Goal: Check status: Check status

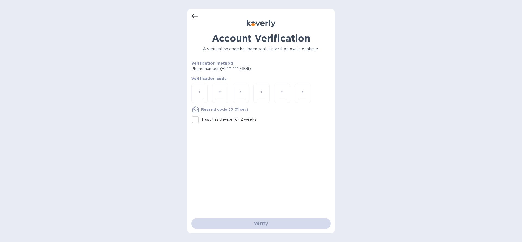
click at [199, 89] on input "number" at bounding box center [199, 93] width 7 height 10
paste input "5"
type input "5"
type input "0"
type input "1"
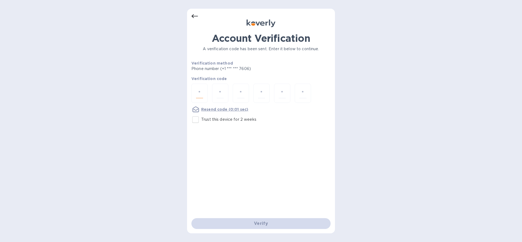
type input "7"
type input "1"
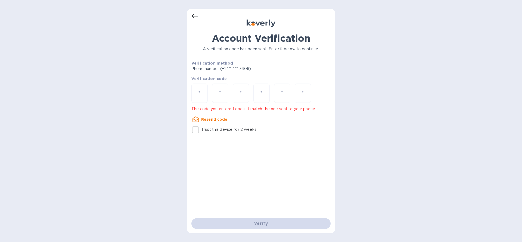
click at [217, 117] on u "Resend code" at bounding box center [214, 119] width 26 height 4
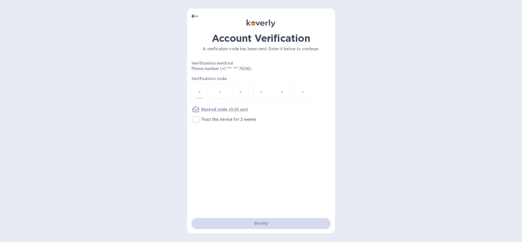
click at [199, 90] on input "number" at bounding box center [199, 93] width 7 height 10
paste input "6"
type input "6"
type input "8"
type input "7"
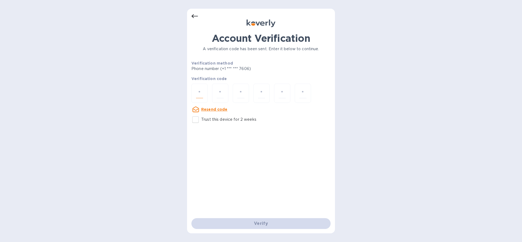
type input "6"
type input "4"
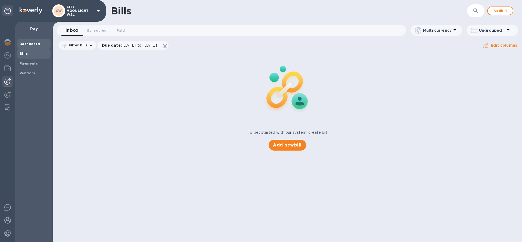
click at [27, 44] on b "Dashboard" at bounding box center [30, 44] width 21 height 4
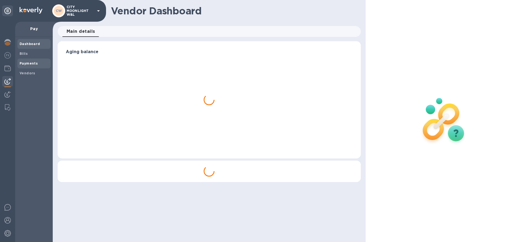
click at [24, 62] on b "Payments" at bounding box center [29, 63] width 18 height 4
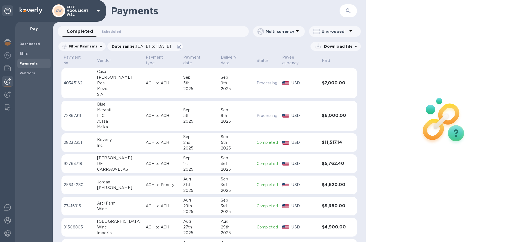
click at [143, 115] on td "ACH to ACH" at bounding box center [161, 116] width 37 height 30
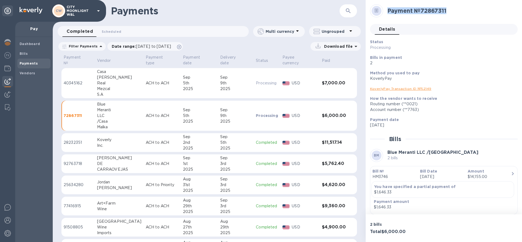
drag, startPoint x: 387, startPoint y: 10, endPoint x: 454, endPoint y: 2, distance: 67.5
click at [454, 2] on div "Payment № 72867311" at bounding box center [442, 10] width 148 height 17
copy h2 "Payment № 72867311"
